Goal: Task Accomplishment & Management: Manage account settings

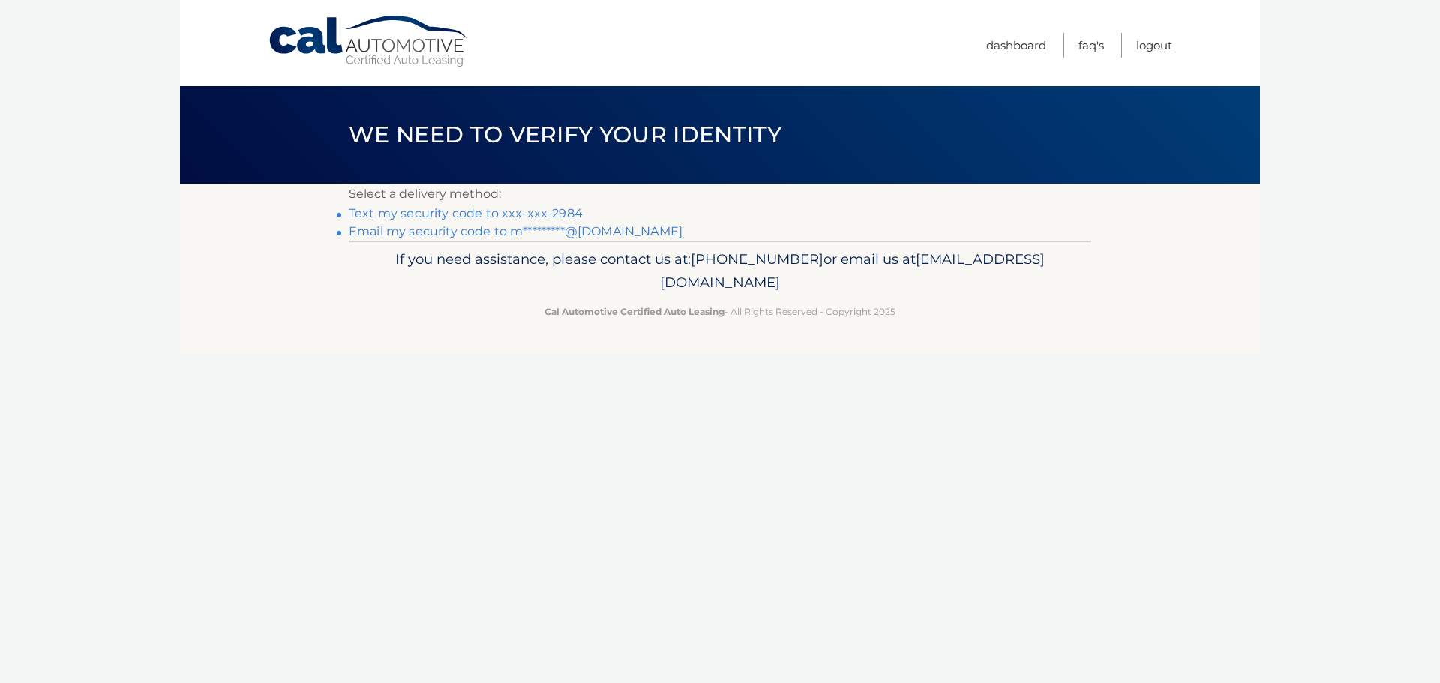
click at [556, 208] on link "Text my security code to xxx-xxx-2984" at bounding box center [466, 213] width 234 height 14
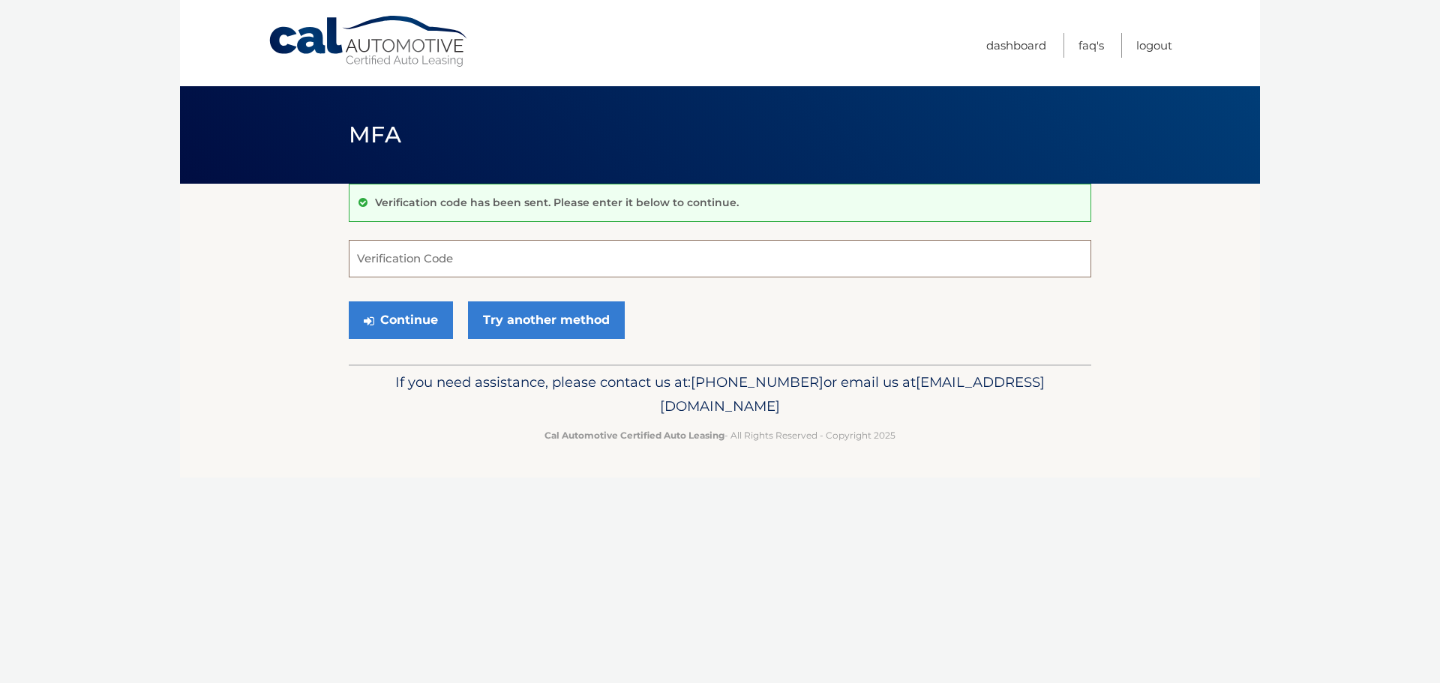
click at [421, 256] on input "Verification Code" at bounding box center [720, 258] width 742 height 37
type input "261785"
click at [414, 324] on button "Continue" at bounding box center [401, 319] width 104 height 37
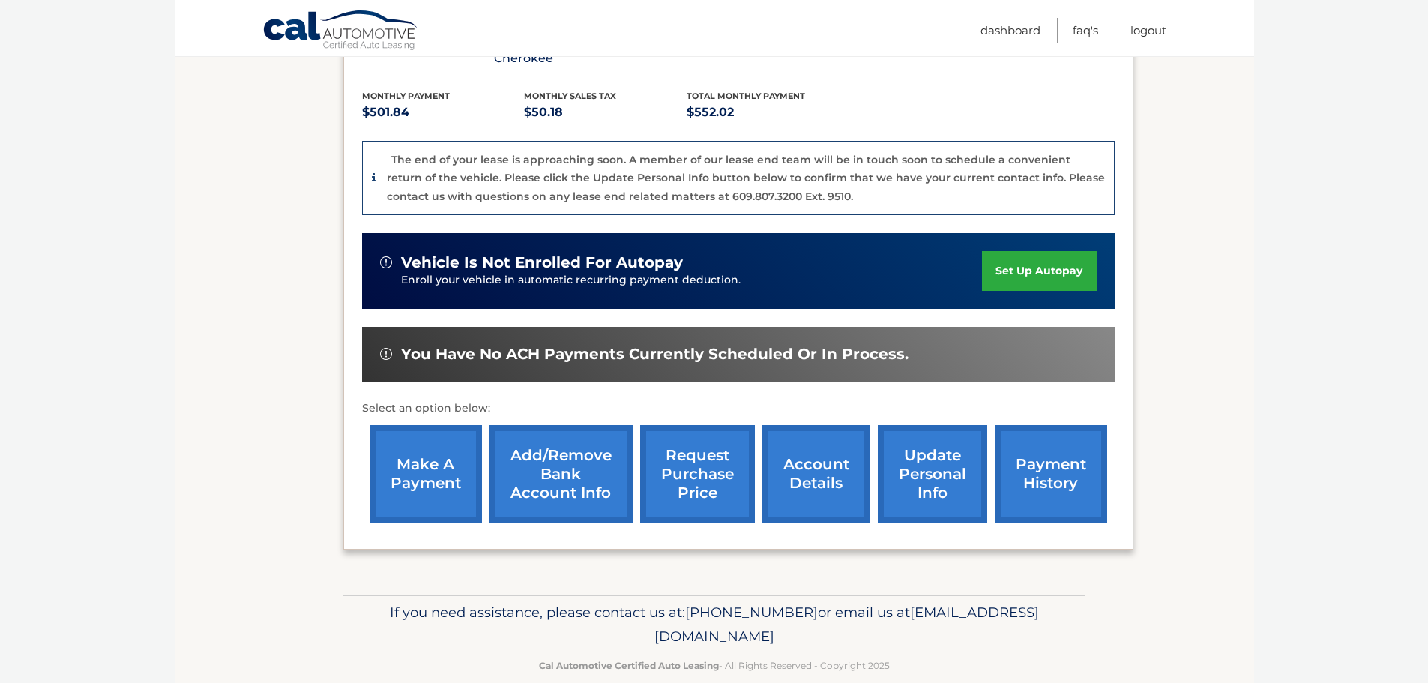
scroll to position [340, 0]
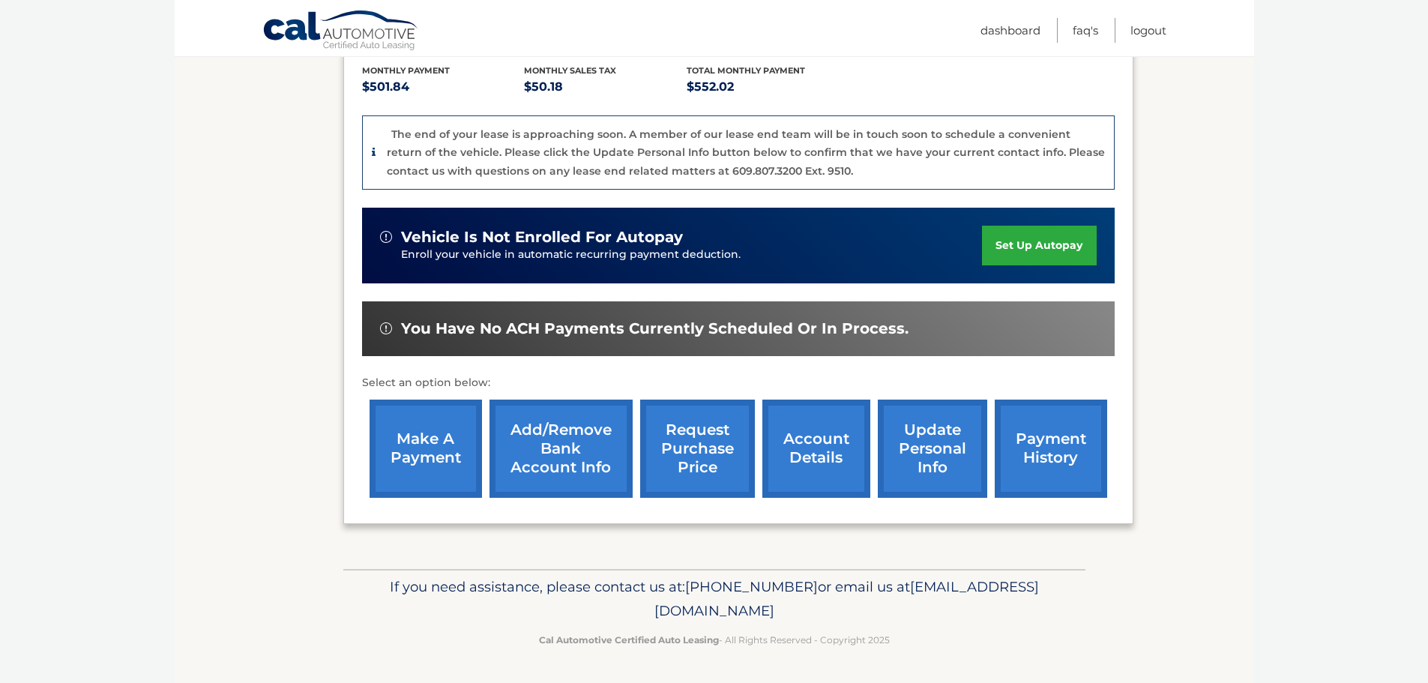
click at [811, 452] on link "account details" at bounding box center [817, 449] width 108 height 98
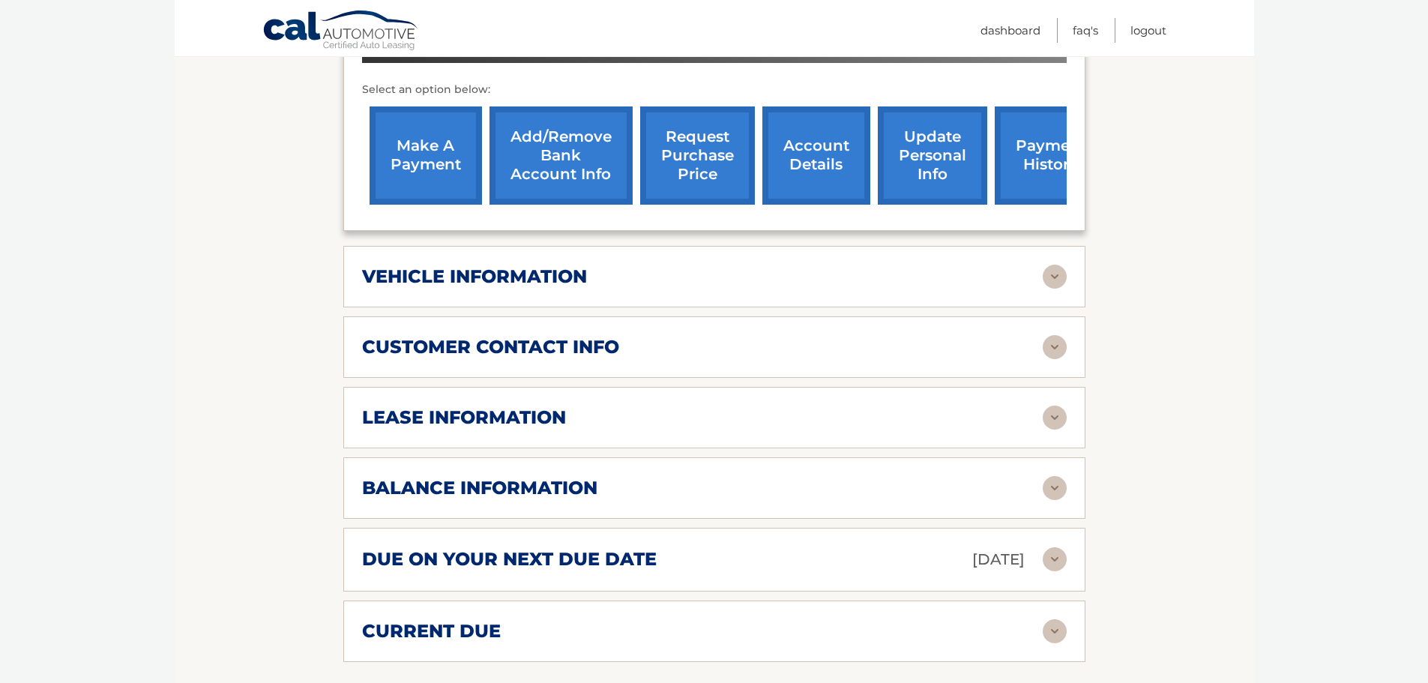
scroll to position [675, 0]
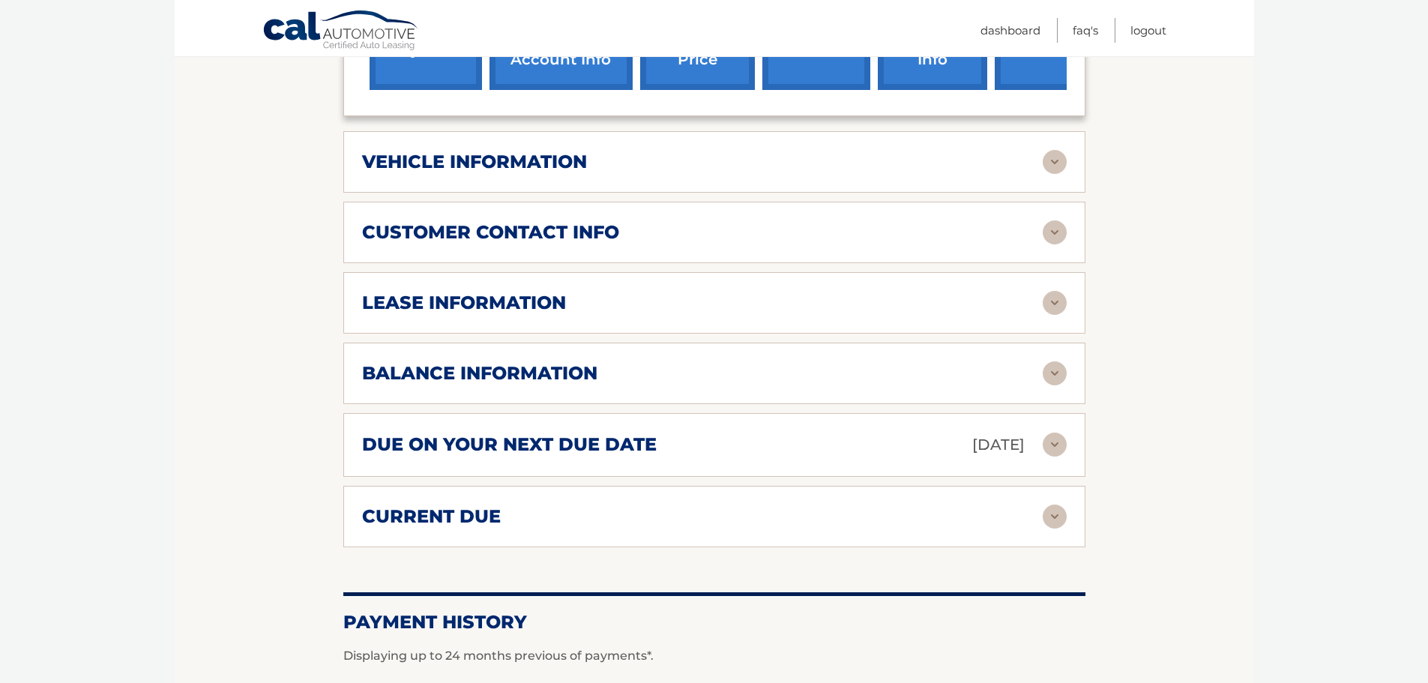
click at [635, 299] on div "lease information" at bounding box center [702, 303] width 681 height 22
